Goal: Navigation & Orientation: Find specific page/section

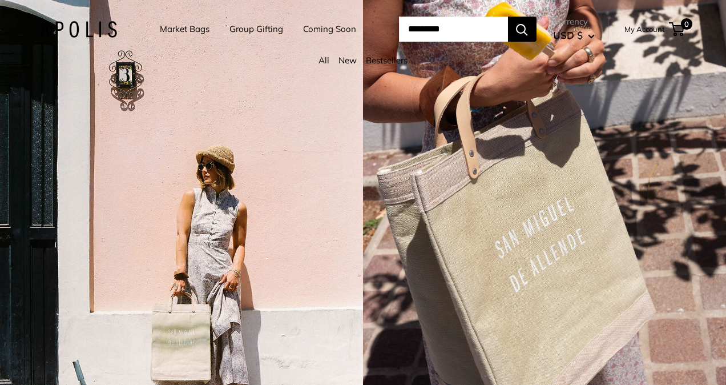
click at [190, 32] on link "Market Bags" at bounding box center [185, 29] width 50 height 16
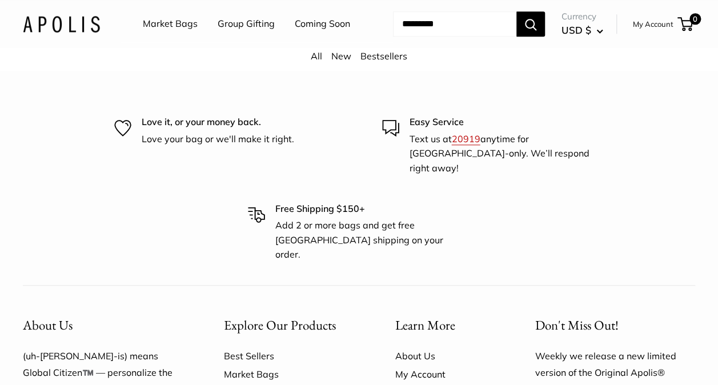
scroll to position [2658, 0]
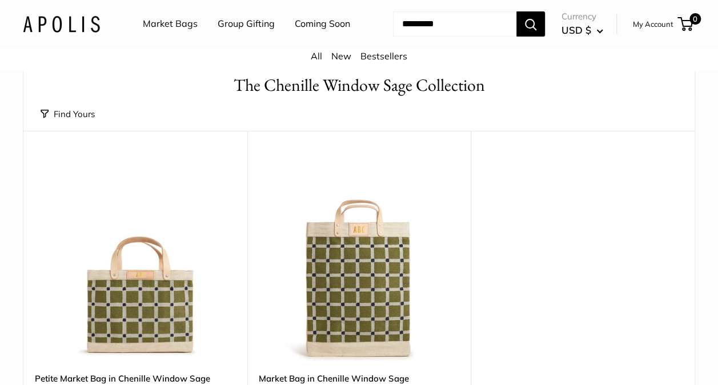
scroll to position [46, 0]
